Goal: Navigation & Orientation: Understand site structure

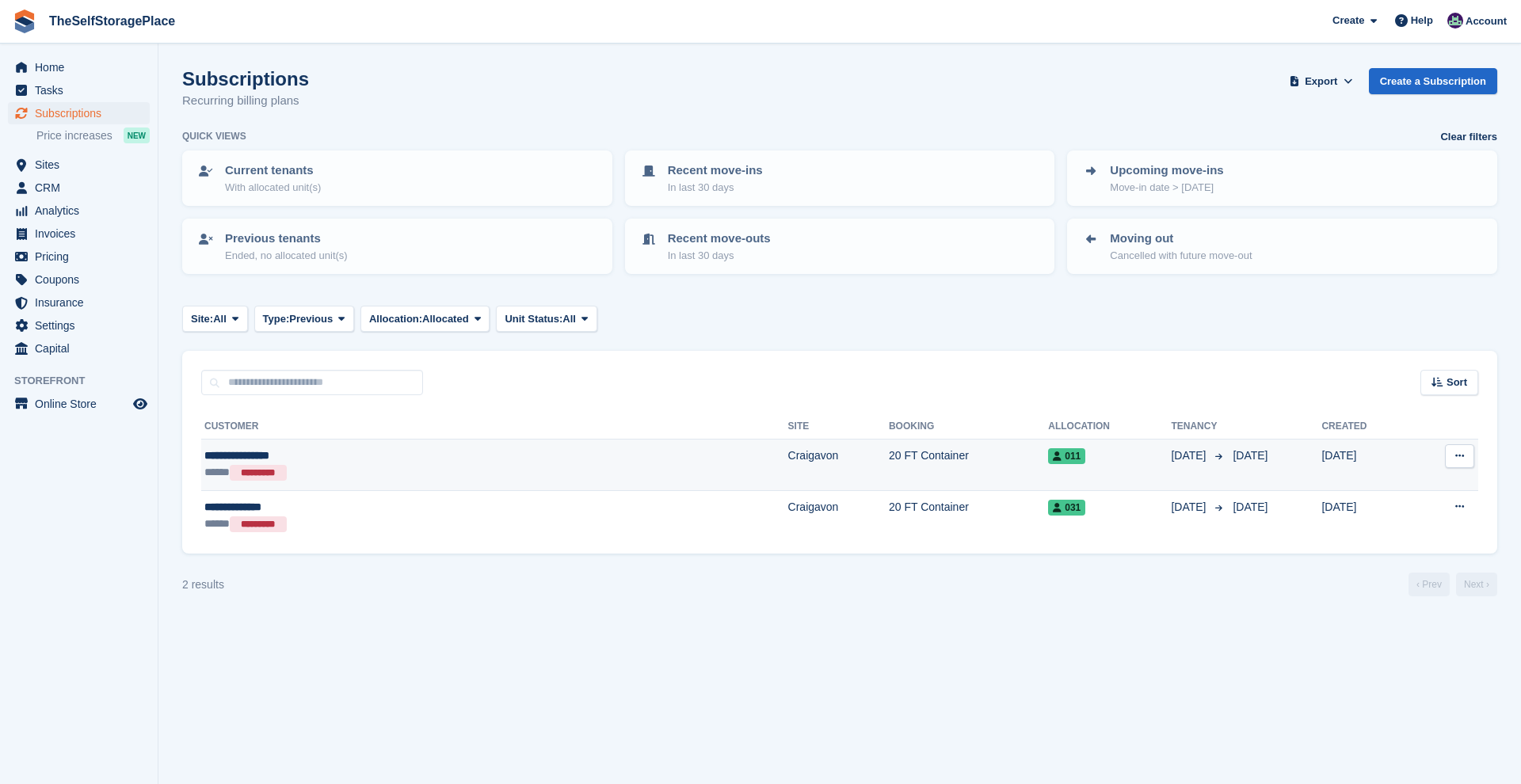
click at [282, 455] on div "**********" at bounding box center [349, 455] width 291 height 17
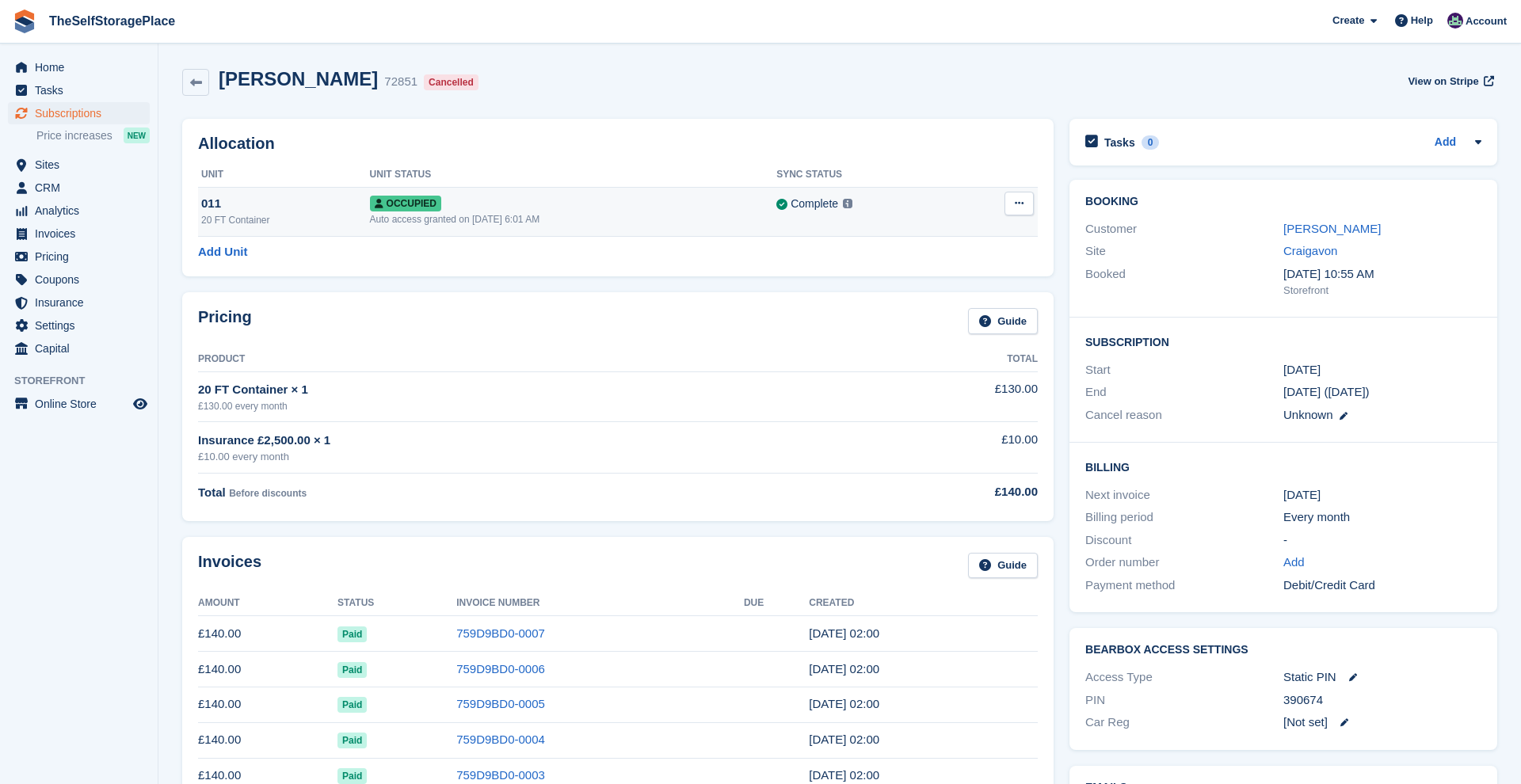
click at [1021, 200] on icon at bounding box center [1019, 203] width 9 height 10
click at [956, 266] on p "Deallocate" at bounding box center [958, 268] width 138 height 21
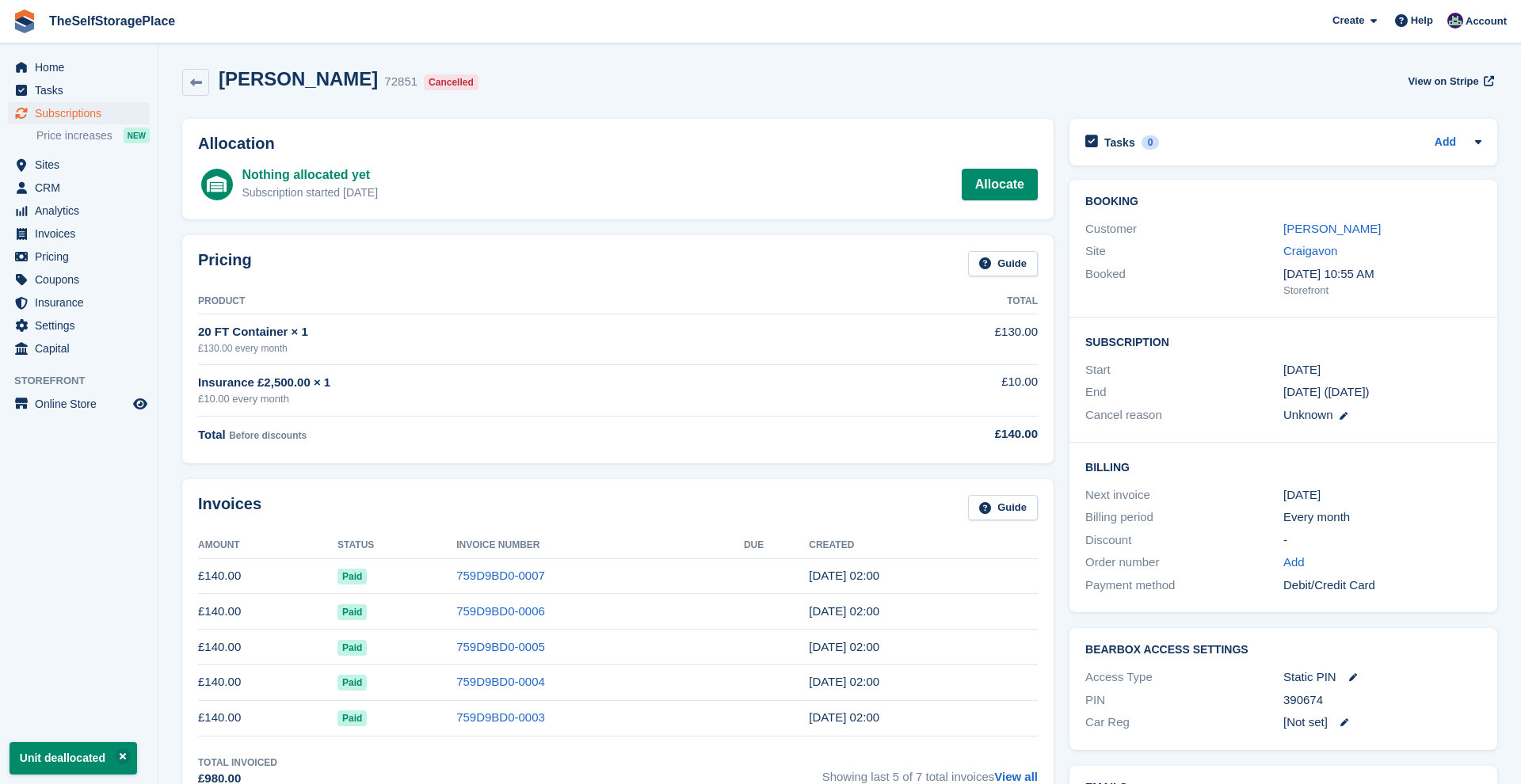
click at [1047, 77] on div "Adrian Pawlowicz 72851 Cancelled View on Stripe" at bounding box center [840, 82] width 1315 height 29
click at [61, 63] on span "Home" at bounding box center [82, 67] width 95 height 22
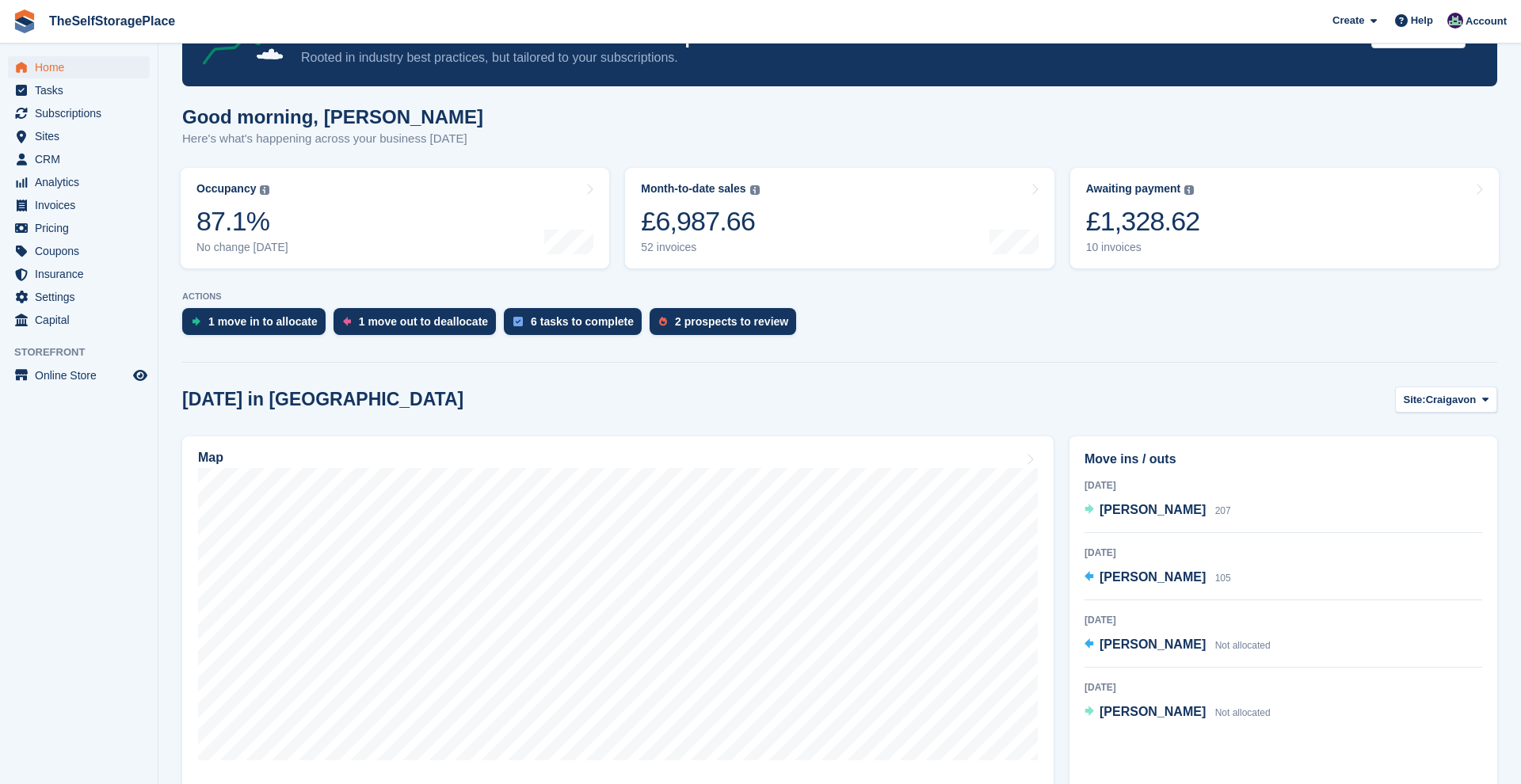
scroll to position [82, 0]
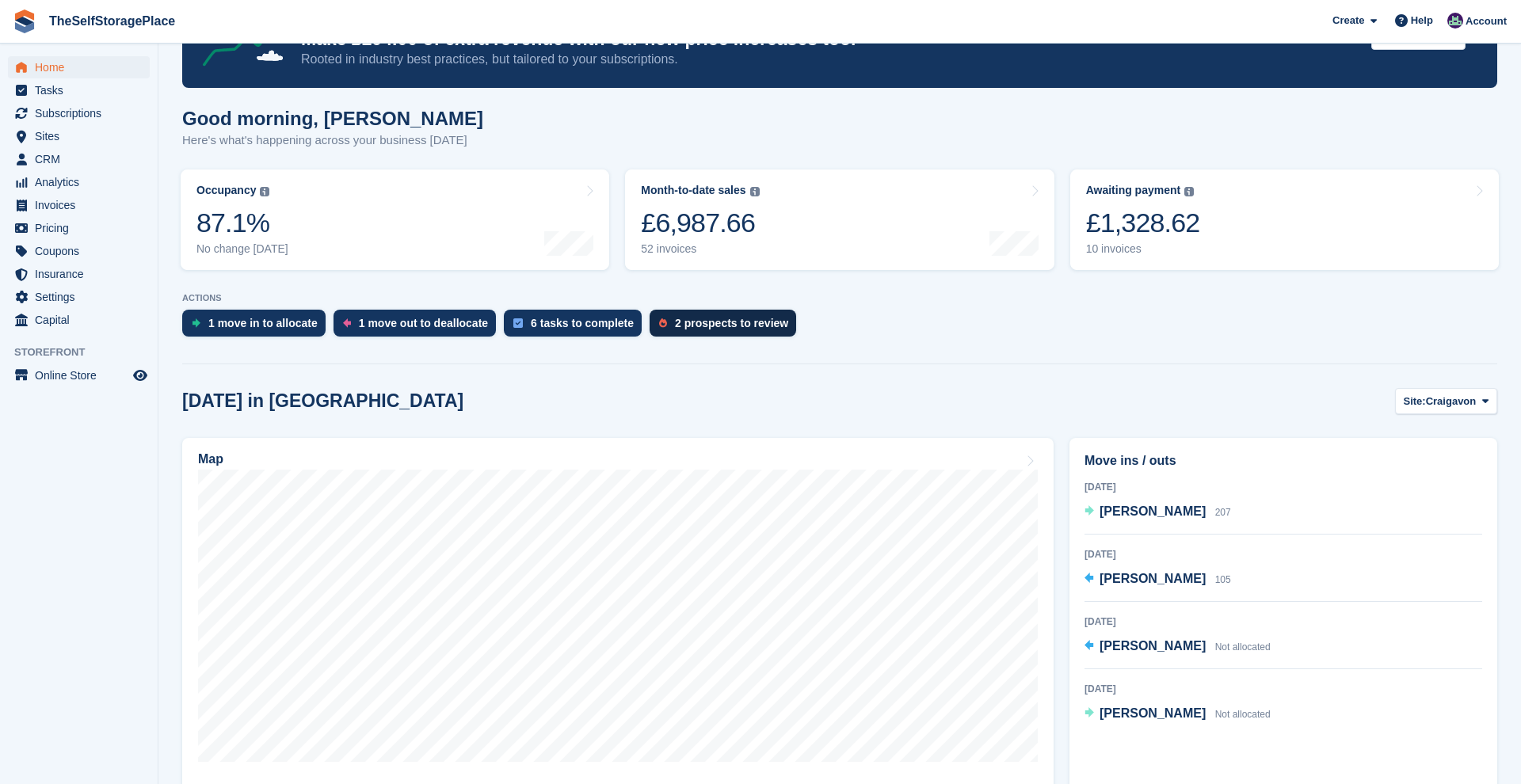
click at [732, 333] on div "2 prospects to review" at bounding box center [723, 322] width 147 height 27
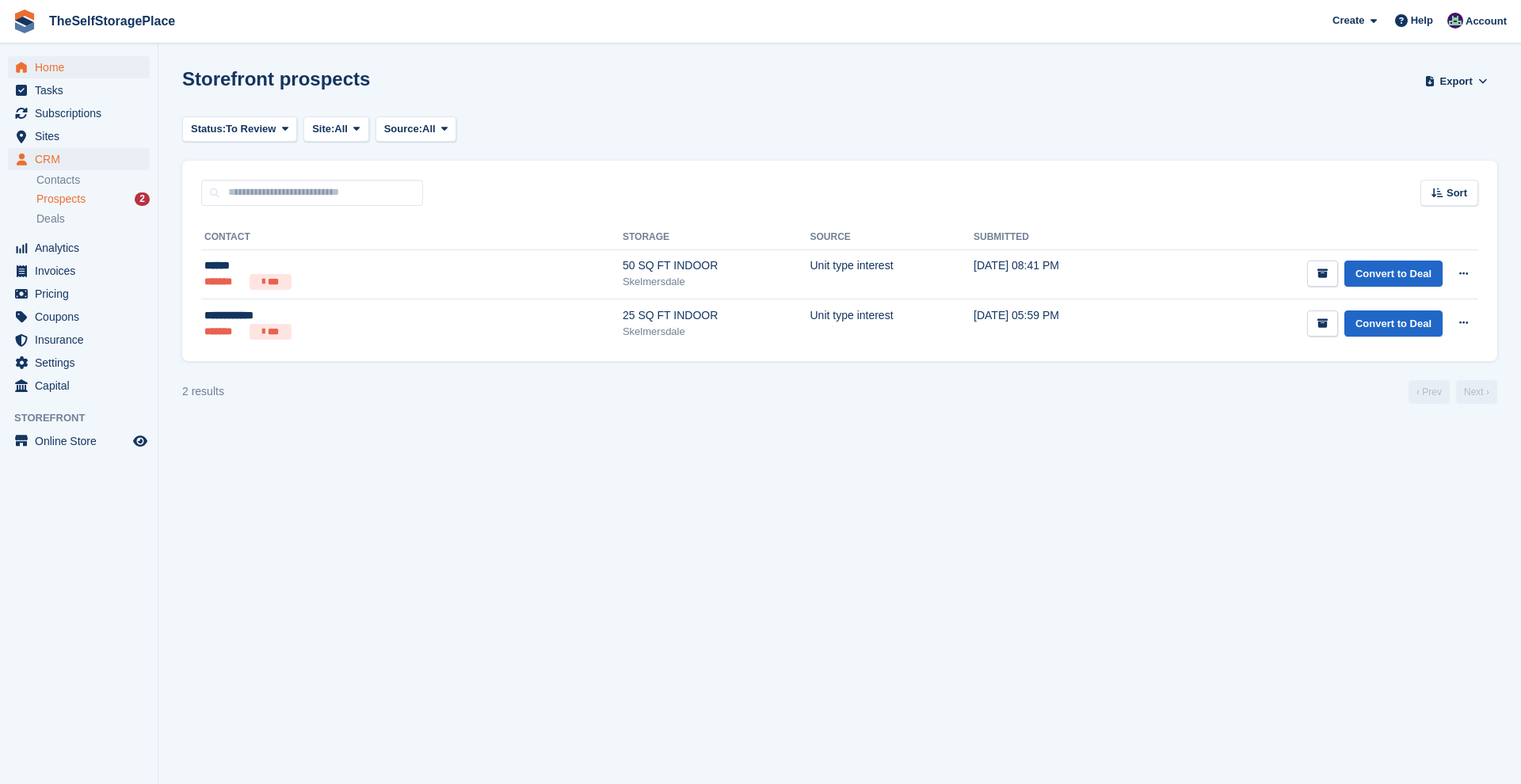
click at [64, 57] on span "Home" at bounding box center [82, 67] width 95 height 22
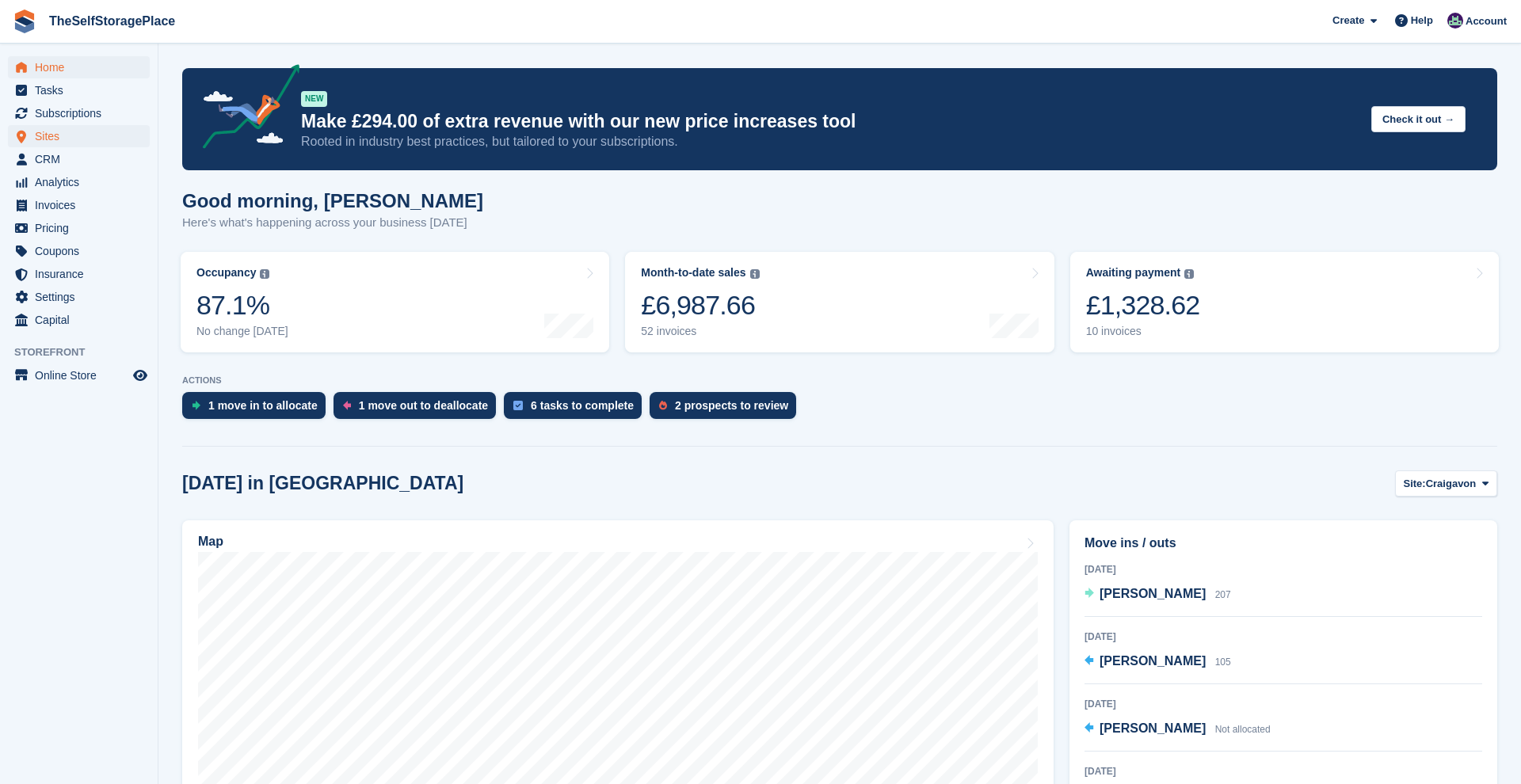
click at [50, 142] on span "Sites" at bounding box center [82, 136] width 95 height 22
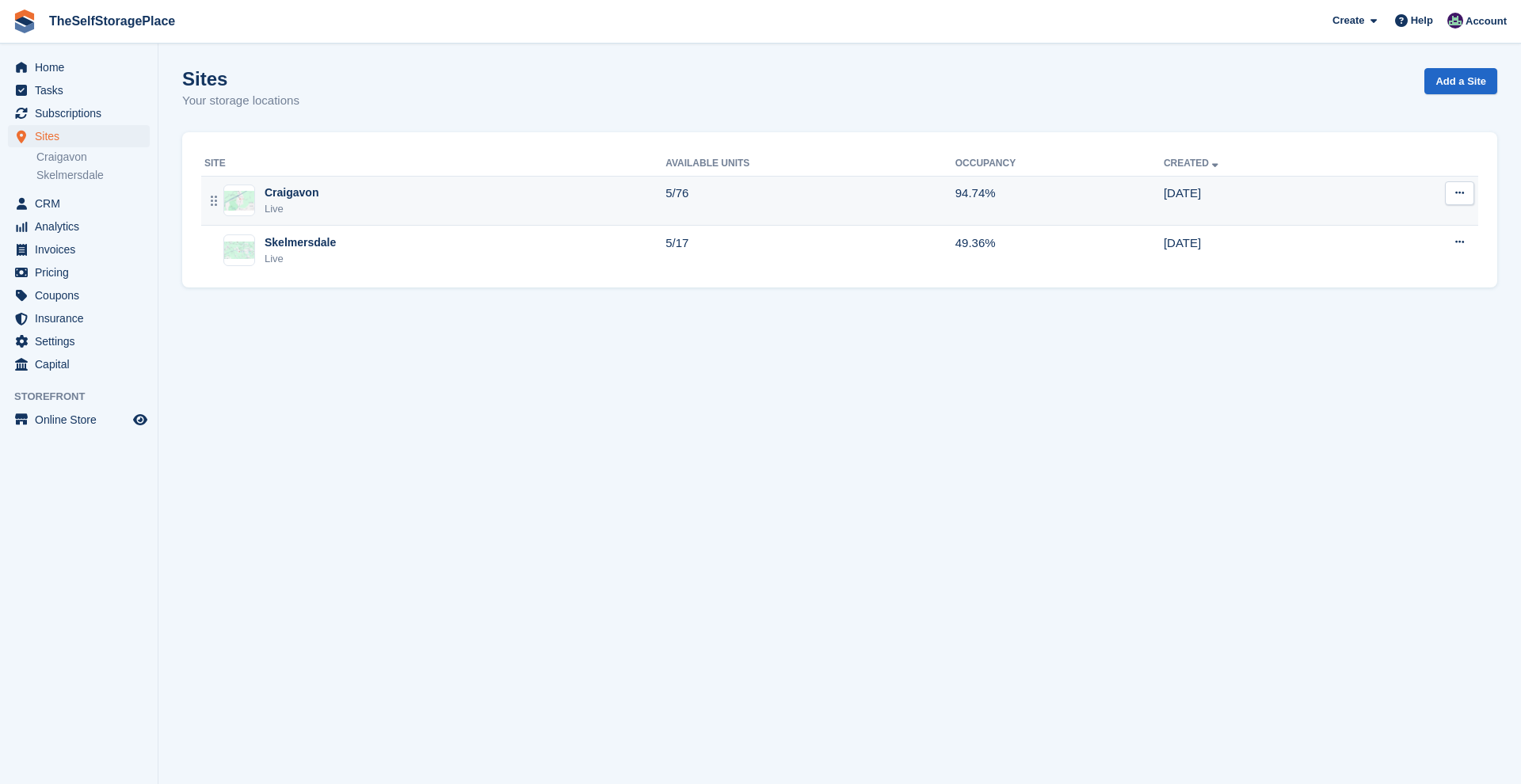
click at [357, 200] on div "Craigavon Live" at bounding box center [434, 200] width 461 height 33
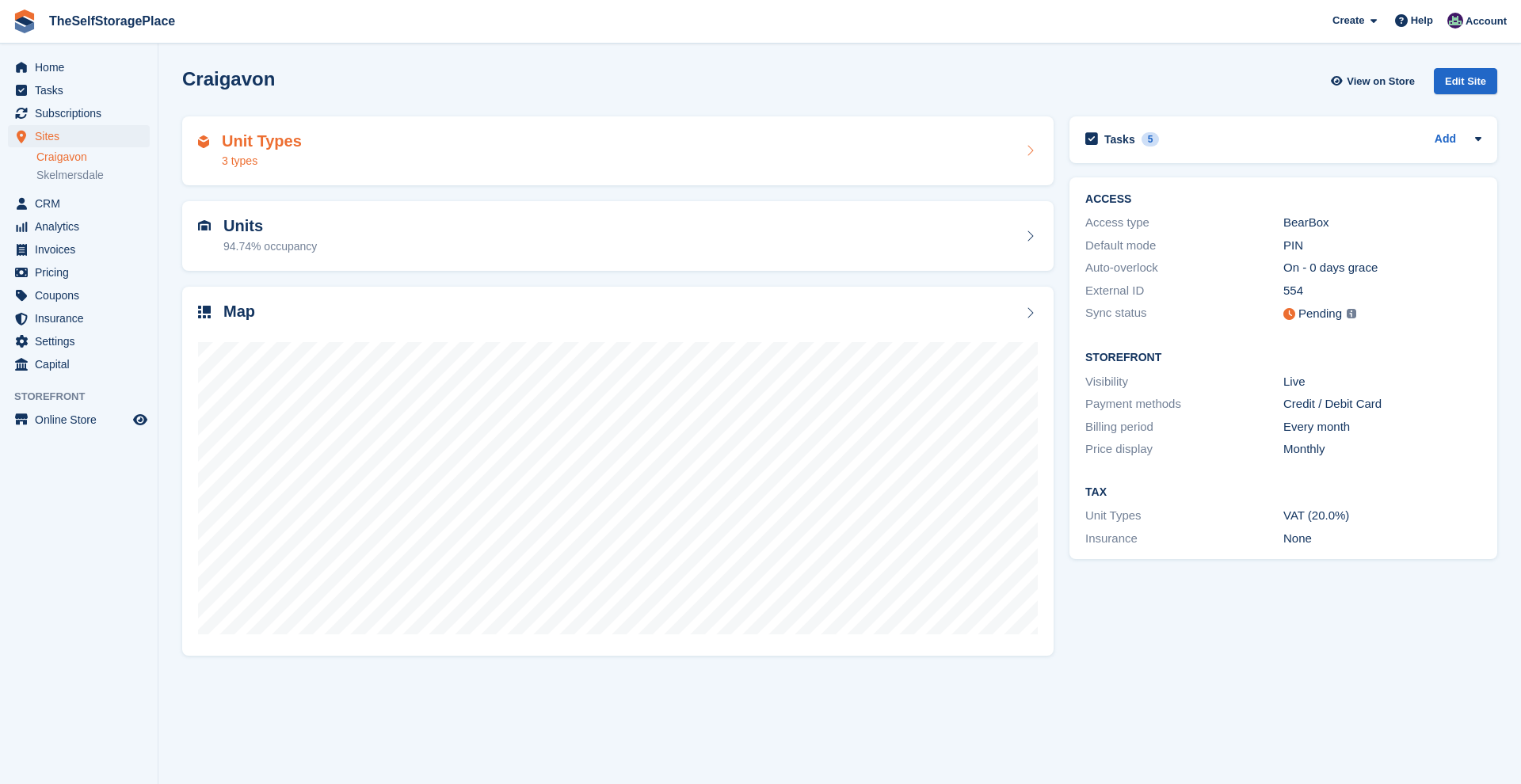
click at [353, 168] on div "Unit Types 3 types" at bounding box center [618, 151] width 840 height 38
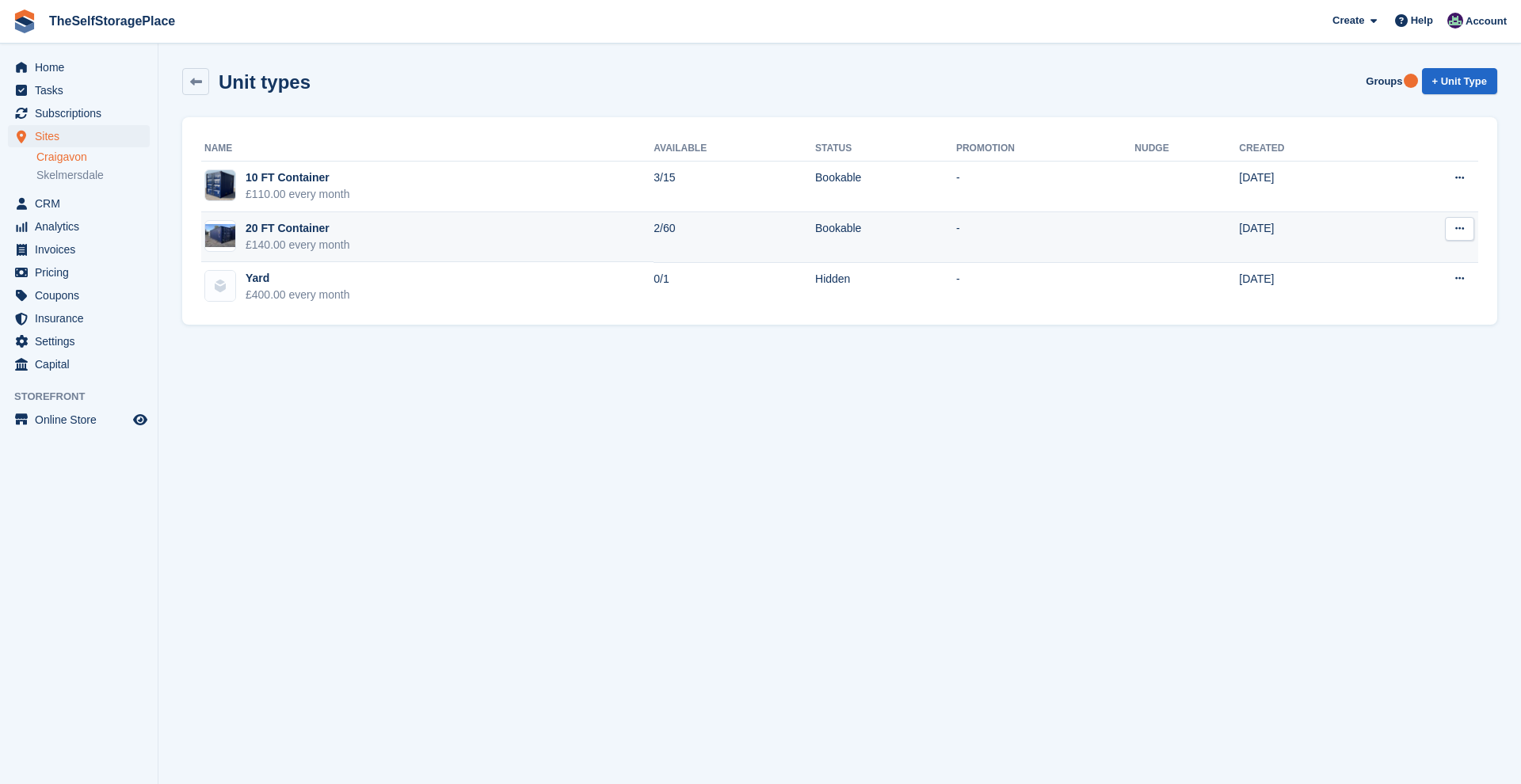
click at [501, 231] on td "20 FT Container £140.00 every month" at bounding box center [427, 237] width 452 height 51
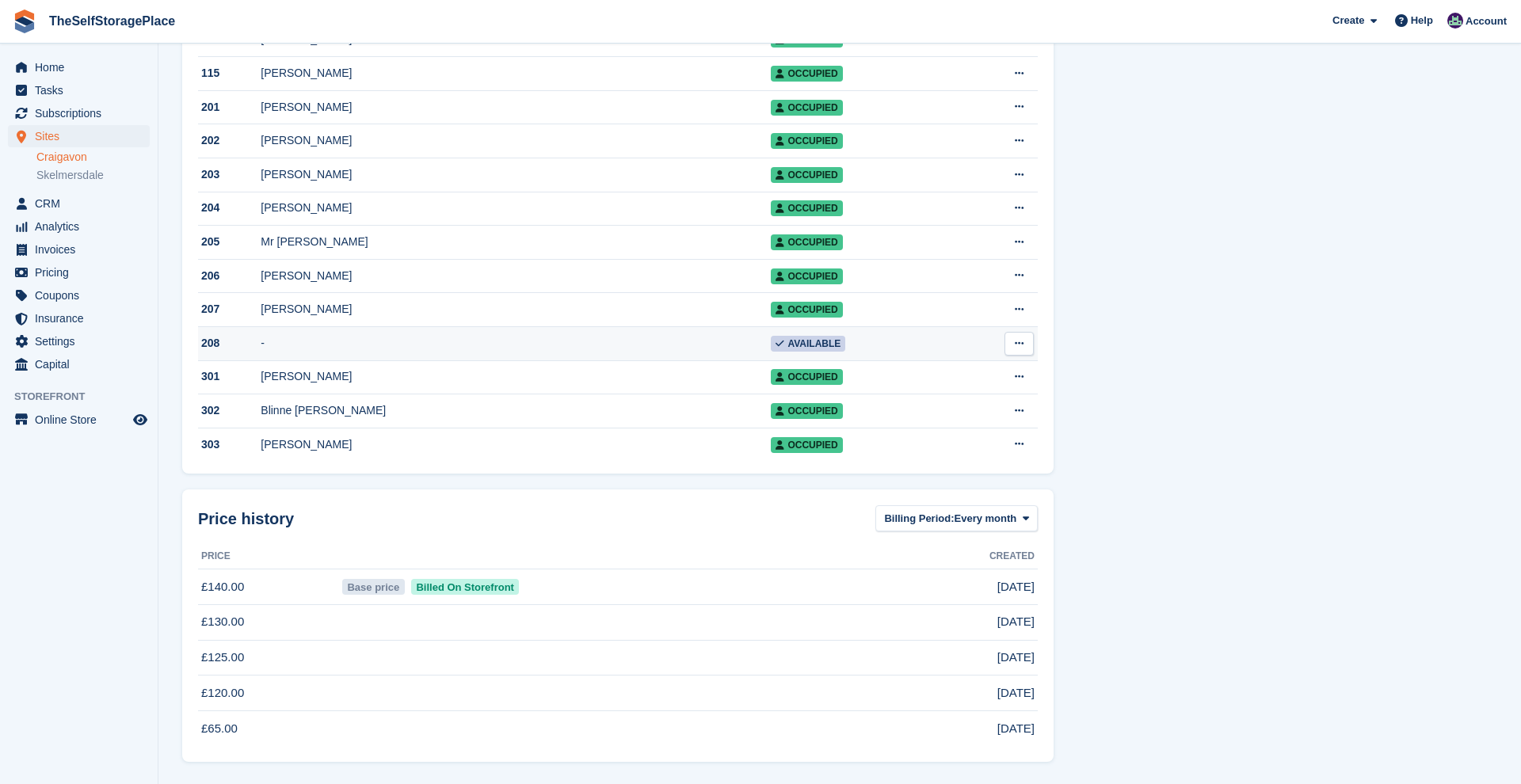
scroll to position [1924, 0]
click at [67, 70] on span "Home" at bounding box center [82, 67] width 95 height 22
